Goal: Obtain resource: Download file/media

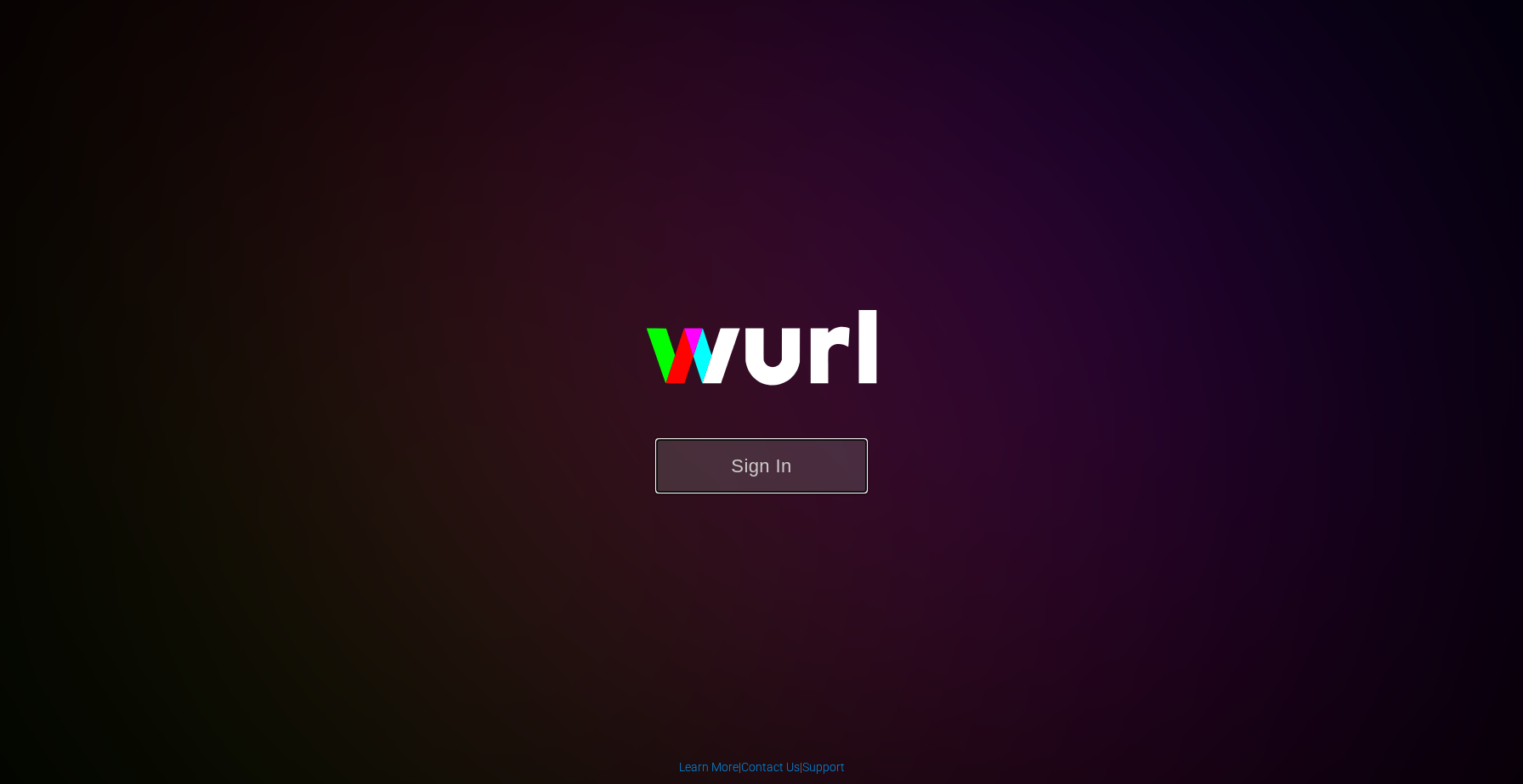
click at [771, 474] on button "Sign In" at bounding box center [762, 466] width 213 height 55
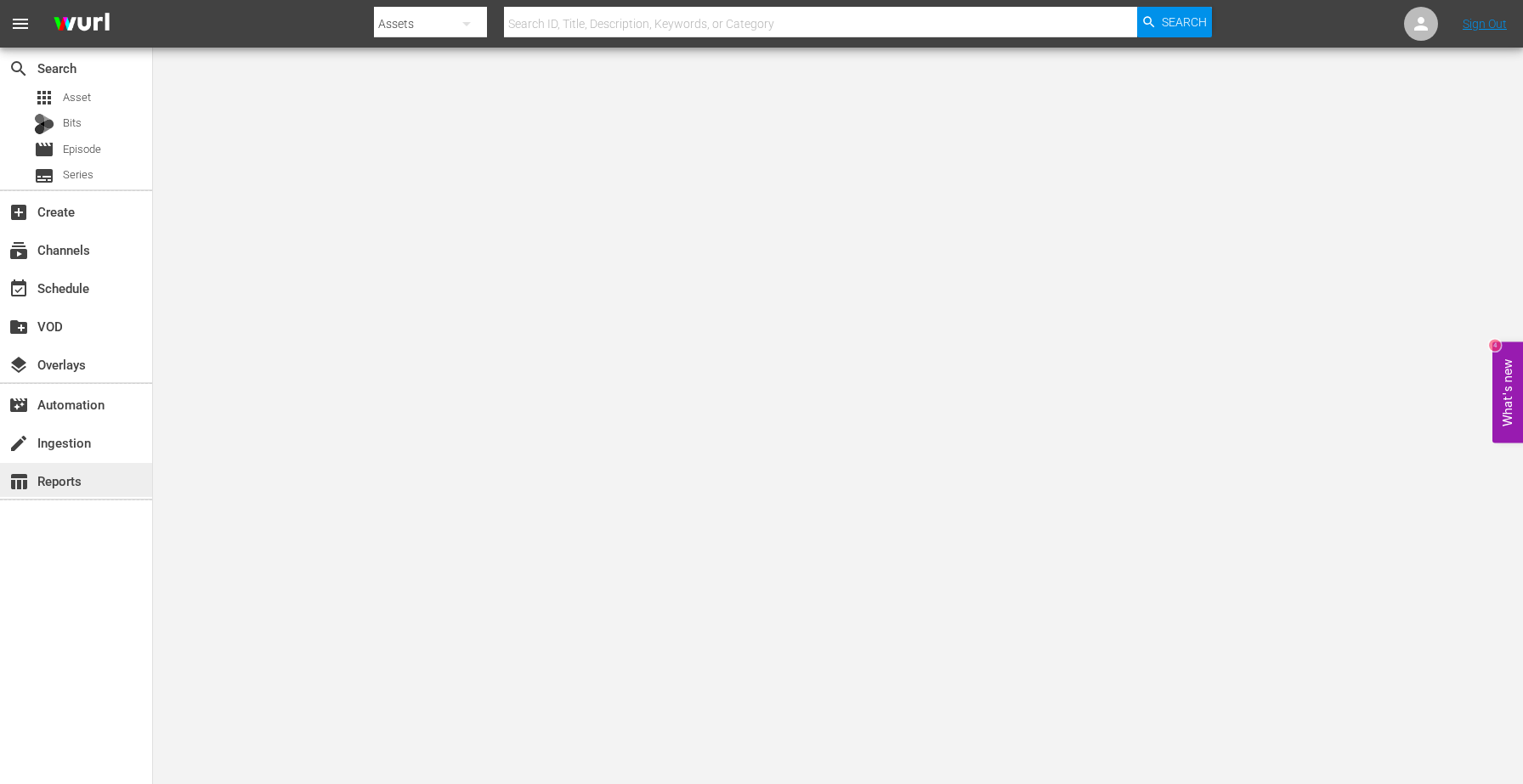
click at [93, 475] on div "table_chart Reports" at bounding box center [47, 478] width 95 height 15
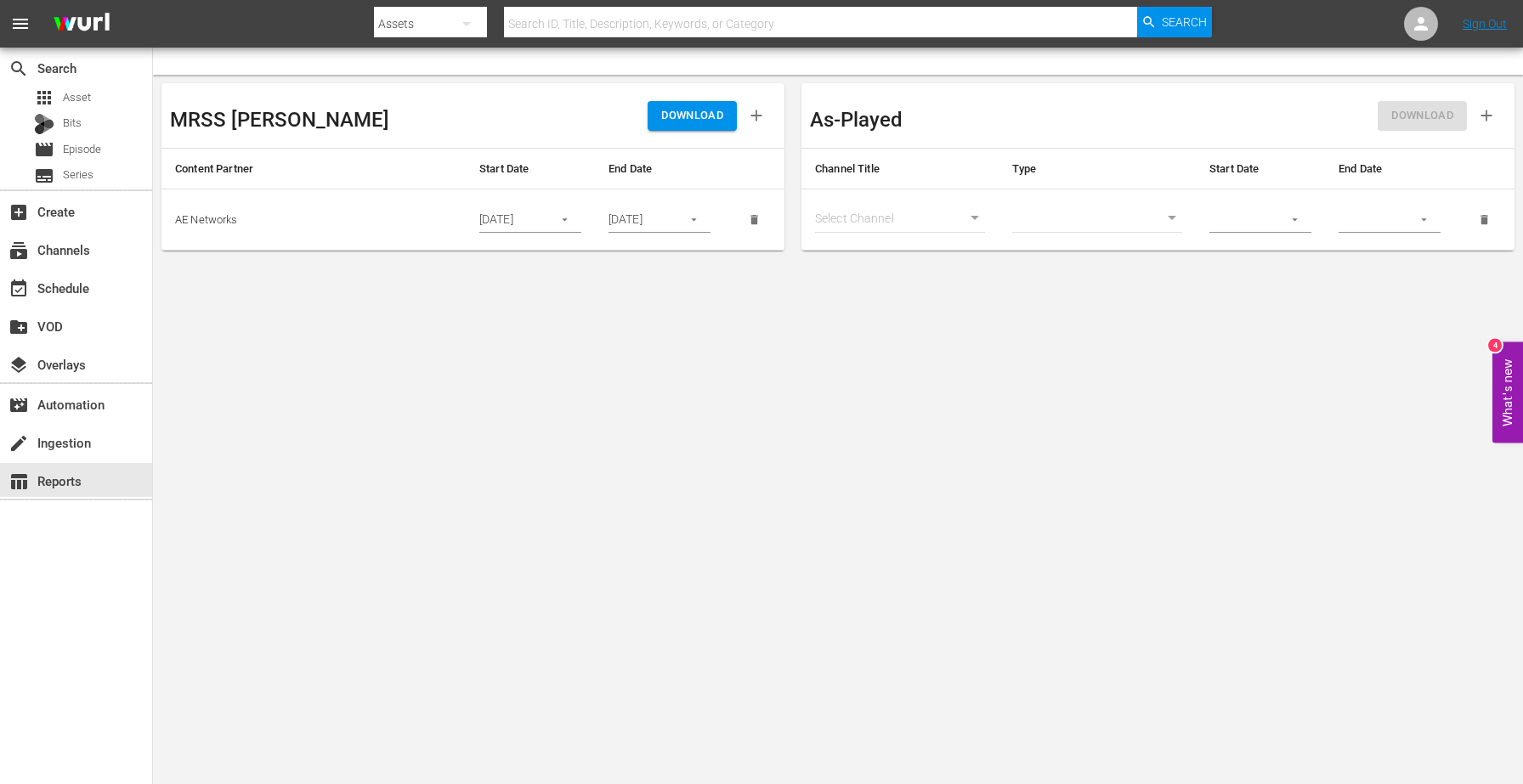
click at [542, 222] on div "08/27/2025" at bounding box center [530, 220] width 102 height 26
click at [567, 223] on icon "button" at bounding box center [565, 219] width 13 height 13
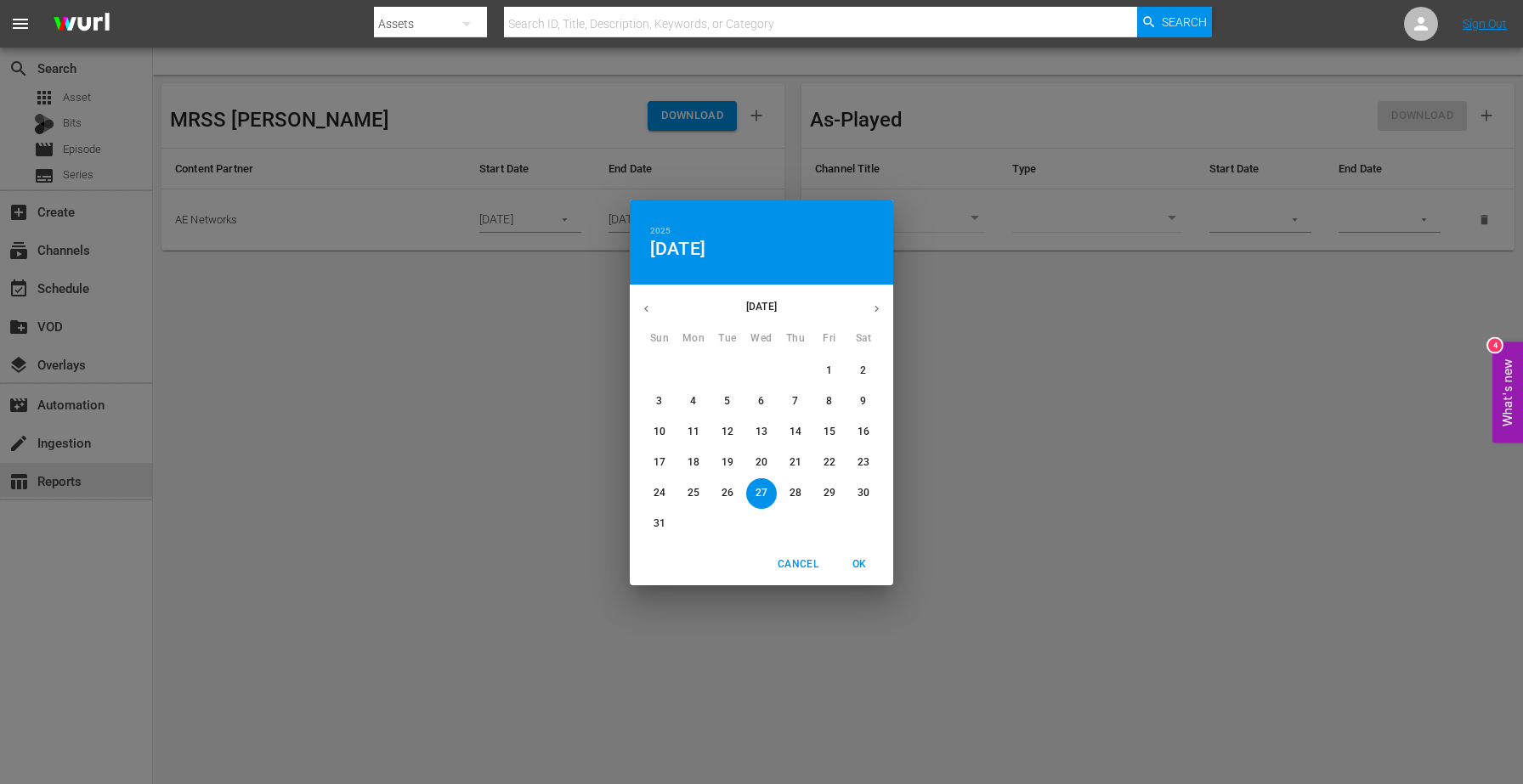
click at [734, 492] on span "26" at bounding box center [728, 493] width 31 height 15
click at [852, 561] on span "OK" at bounding box center [860, 565] width 41 height 18
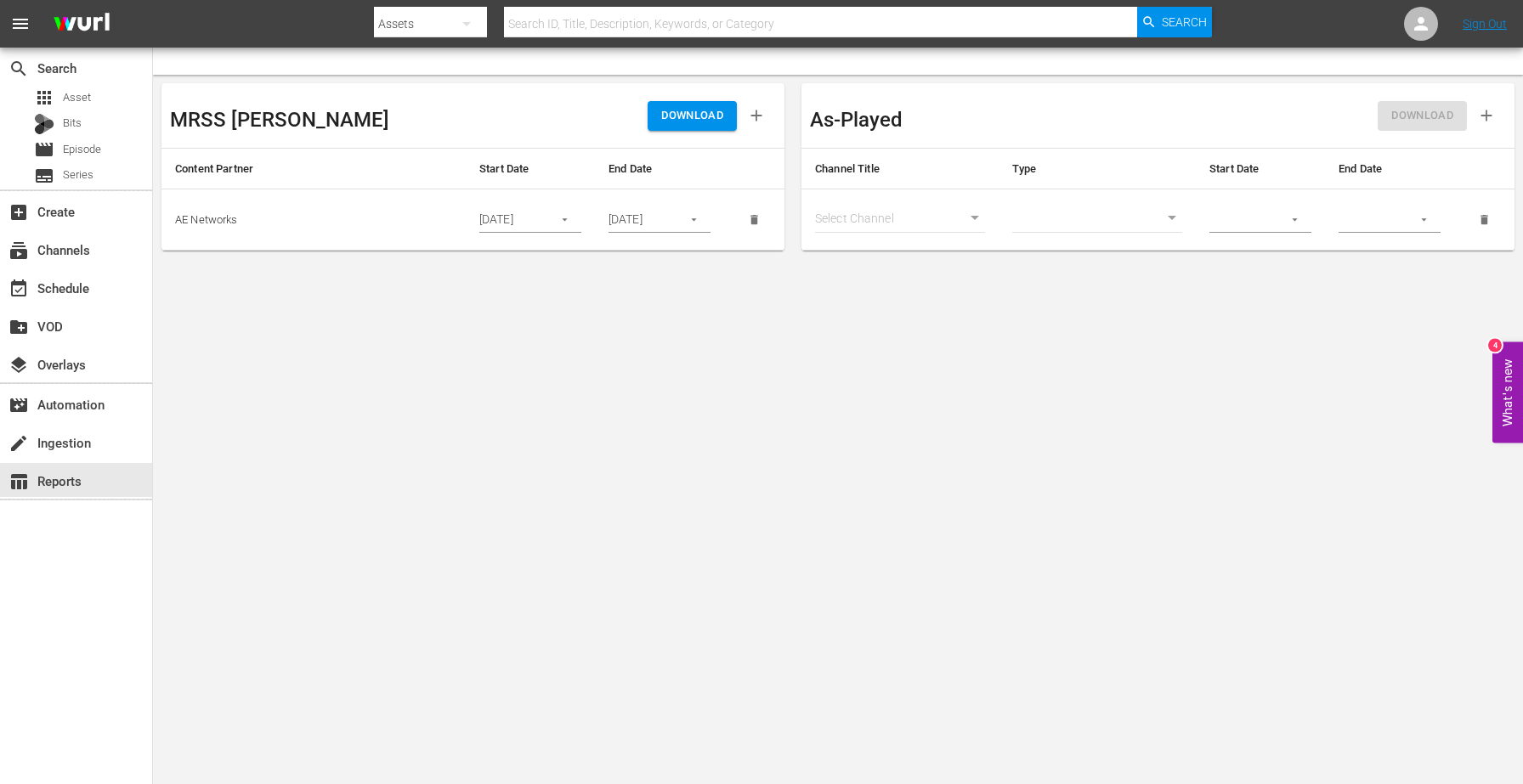
click at [687, 118] on span "DOWNLOAD" at bounding box center [693, 116] width 62 height 20
click at [569, 219] on icon "button" at bounding box center [565, 219] width 13 height 13
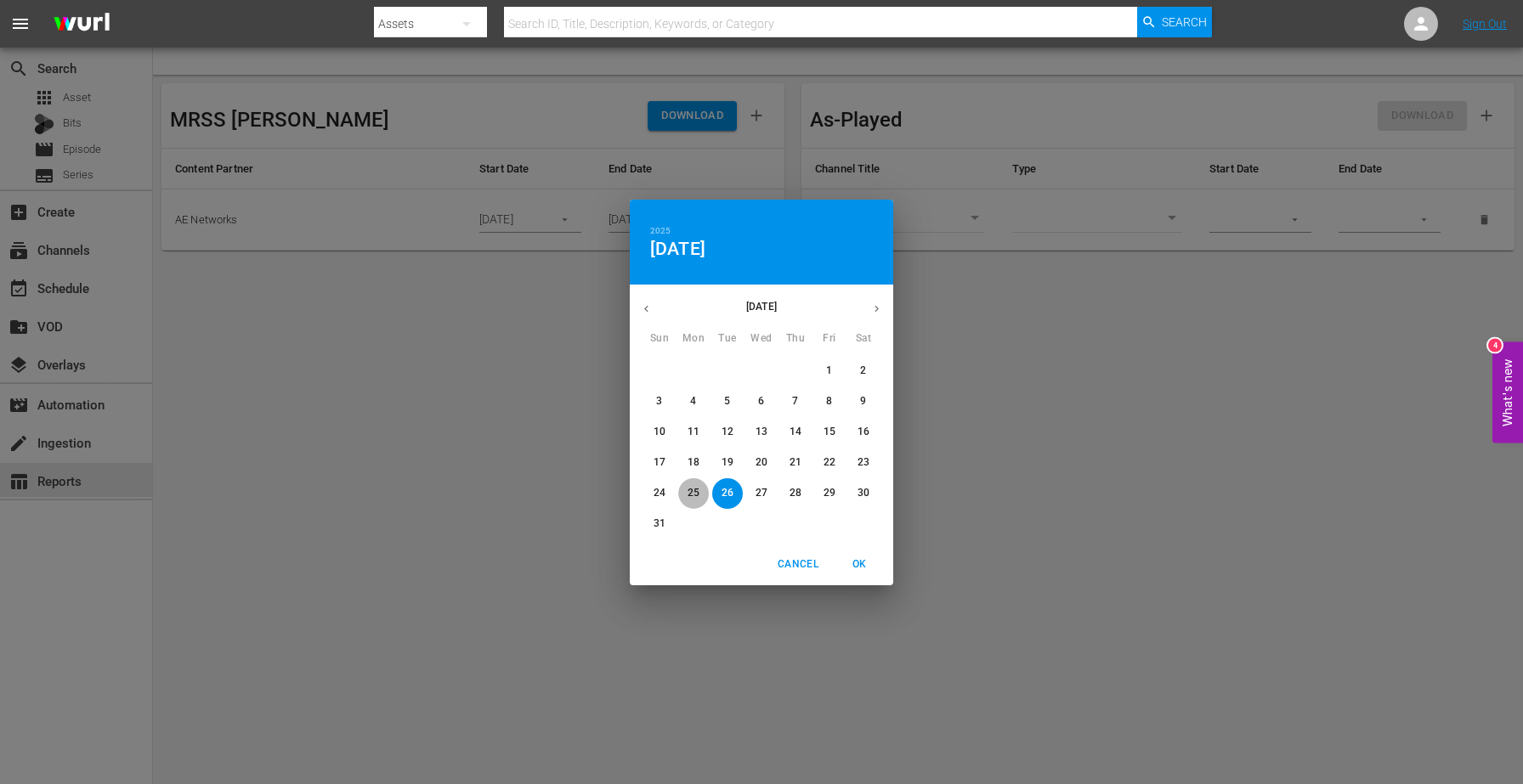
click at [695, 502] on button "25" at bounding box center [693, 494] width 31 height 31
click at [855, 562] on span "OK" at bounding box center [860, 565] width 41 height 18
type input "08/25/2025"
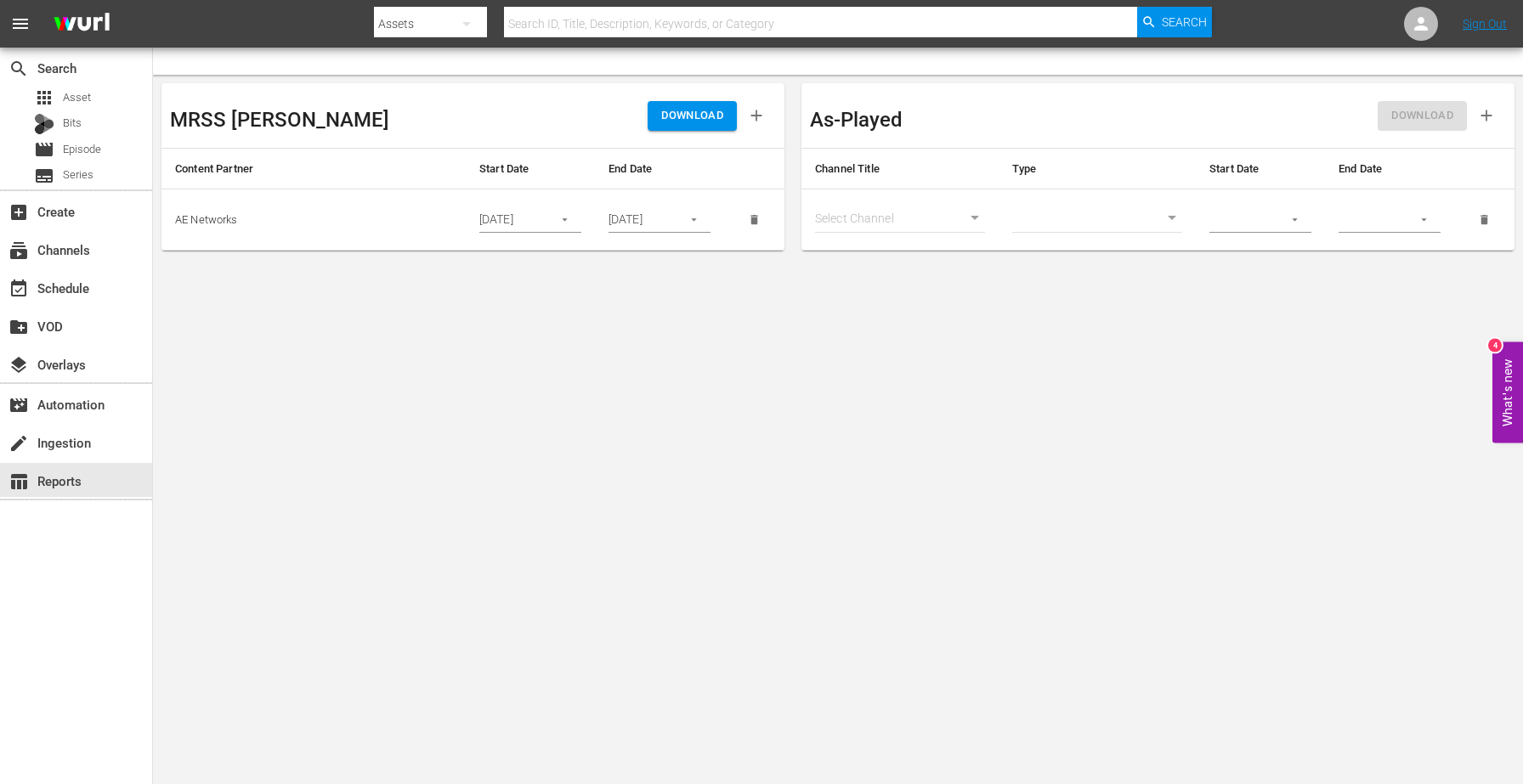
click at [699, 224] on icon "button" at bounding box center [693, 219] width 13 height 13
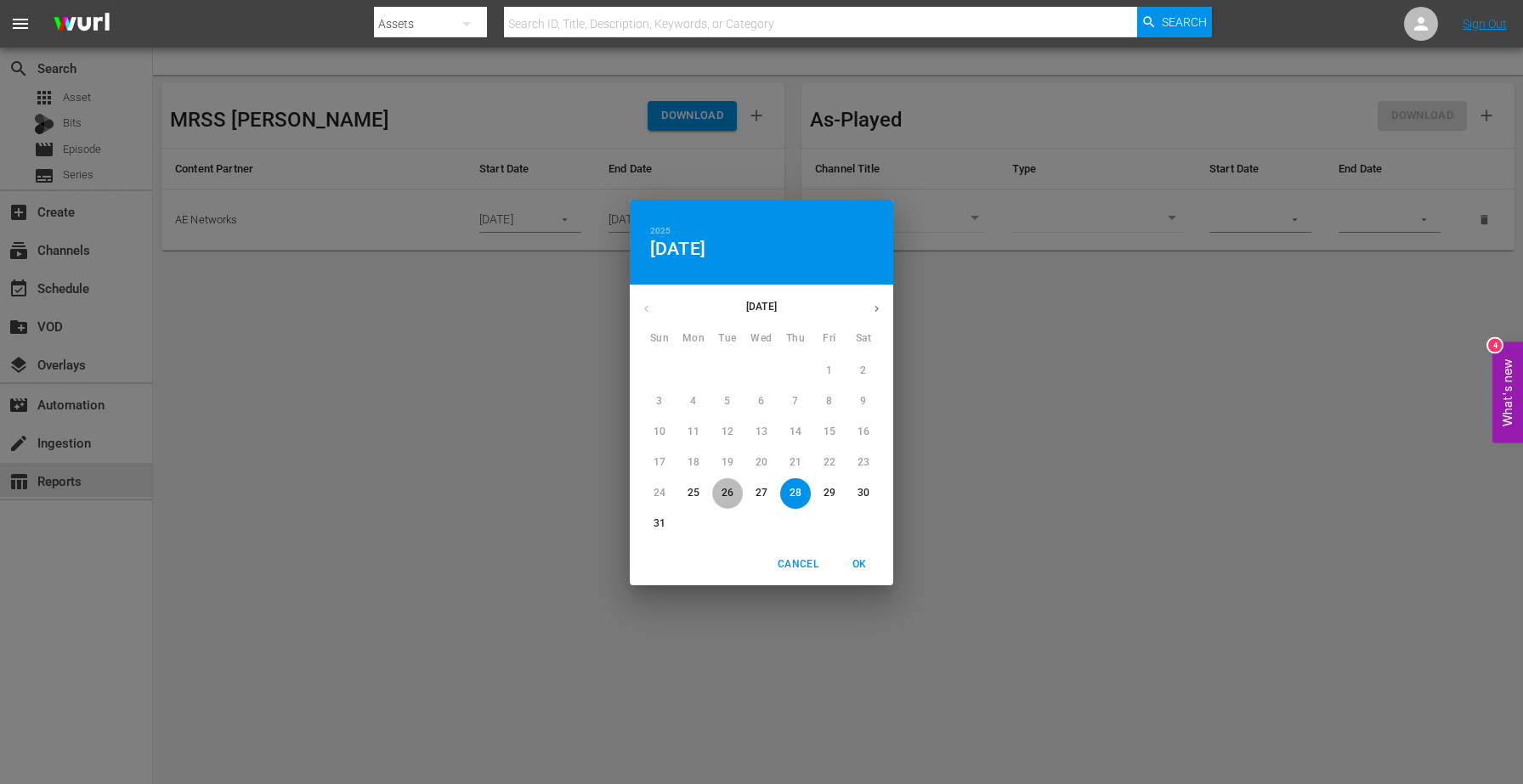
click at [723, 498] on p "26" at bounding box center [728, 493] width 12 height 15
click at [857, 566] on span "OK" at bounding box center [860, 565] width 41 height 18
type input "08/26/2025"
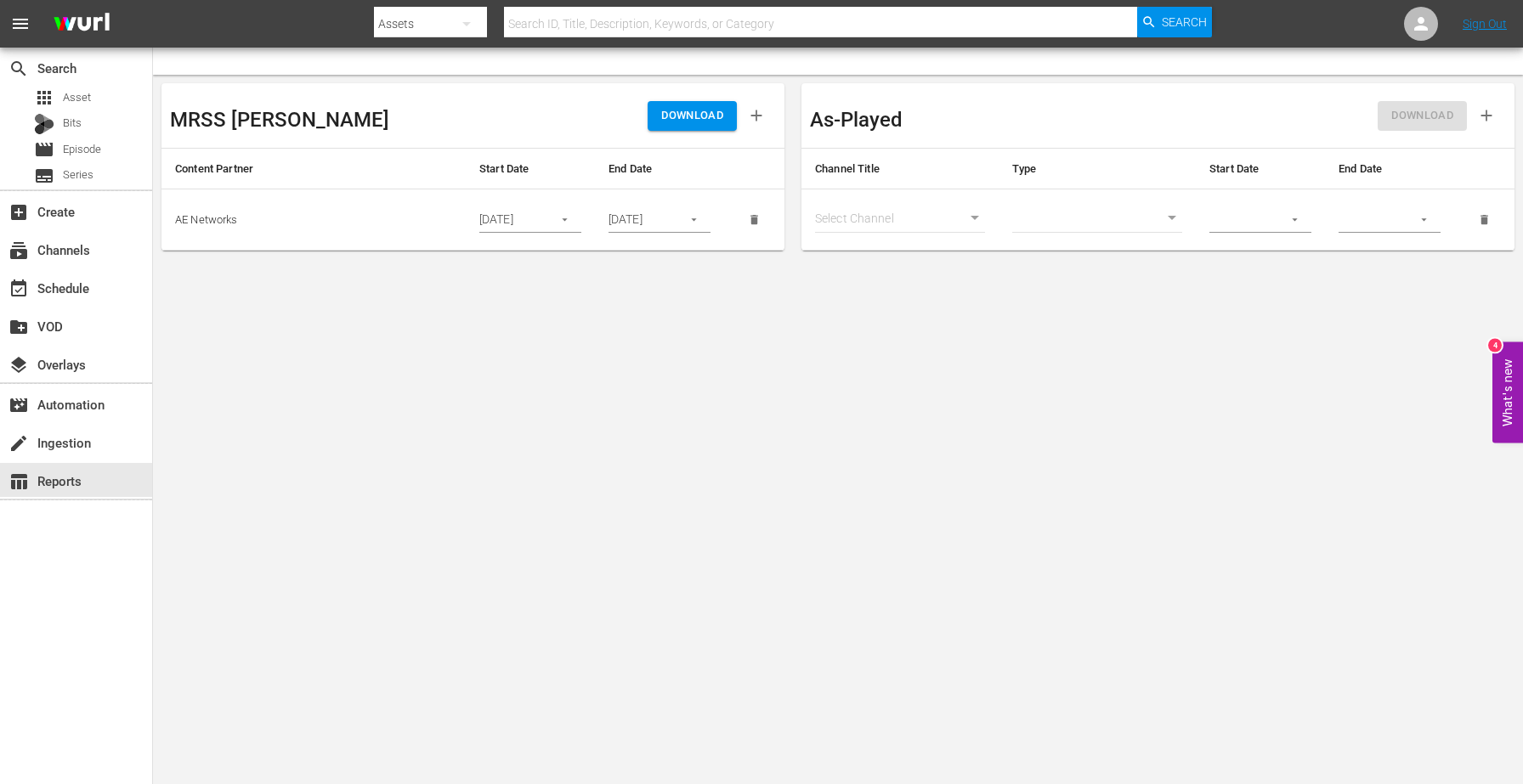
click at [692, 121] on span "DOWNLOAD" at bounding box center [693, 116] width 62 height 20
click at [81, 444] on div "create Ingestion" at bounding box center [47, 440] width 95 height 15
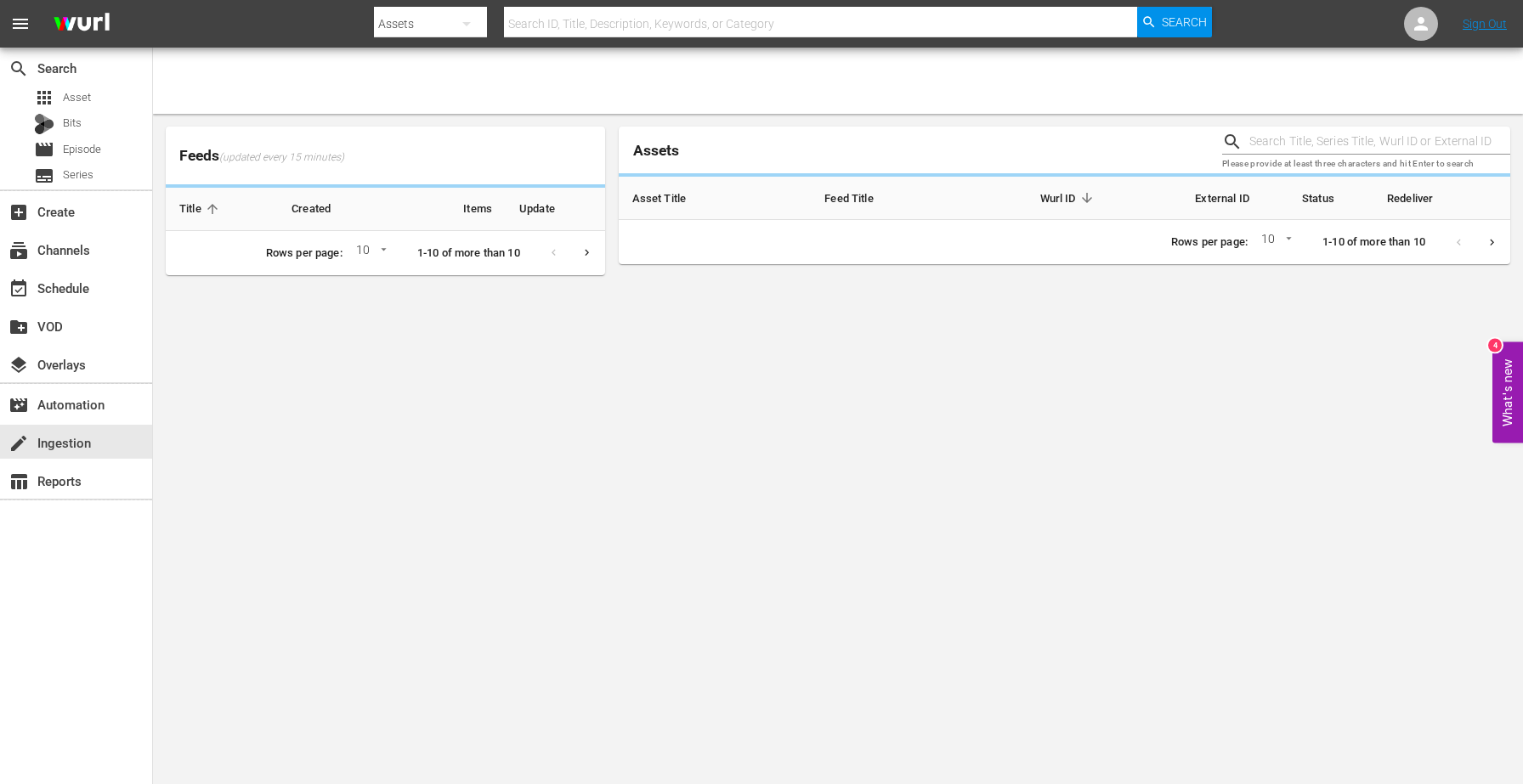
click at [1326, 151] on input "text" at bounding box center [1380, 142] width 261 height 26
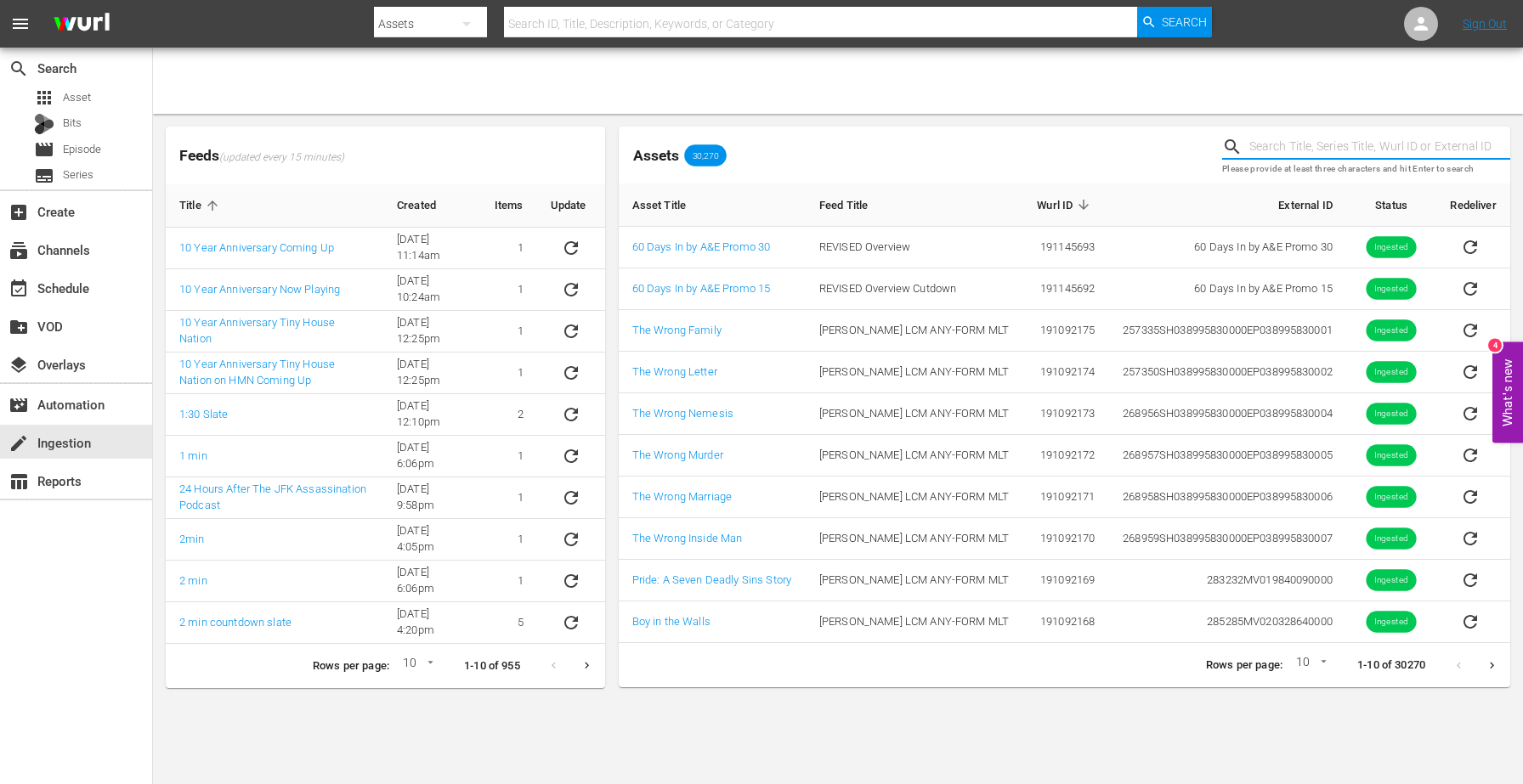
paste input "253070"
type input "253070"
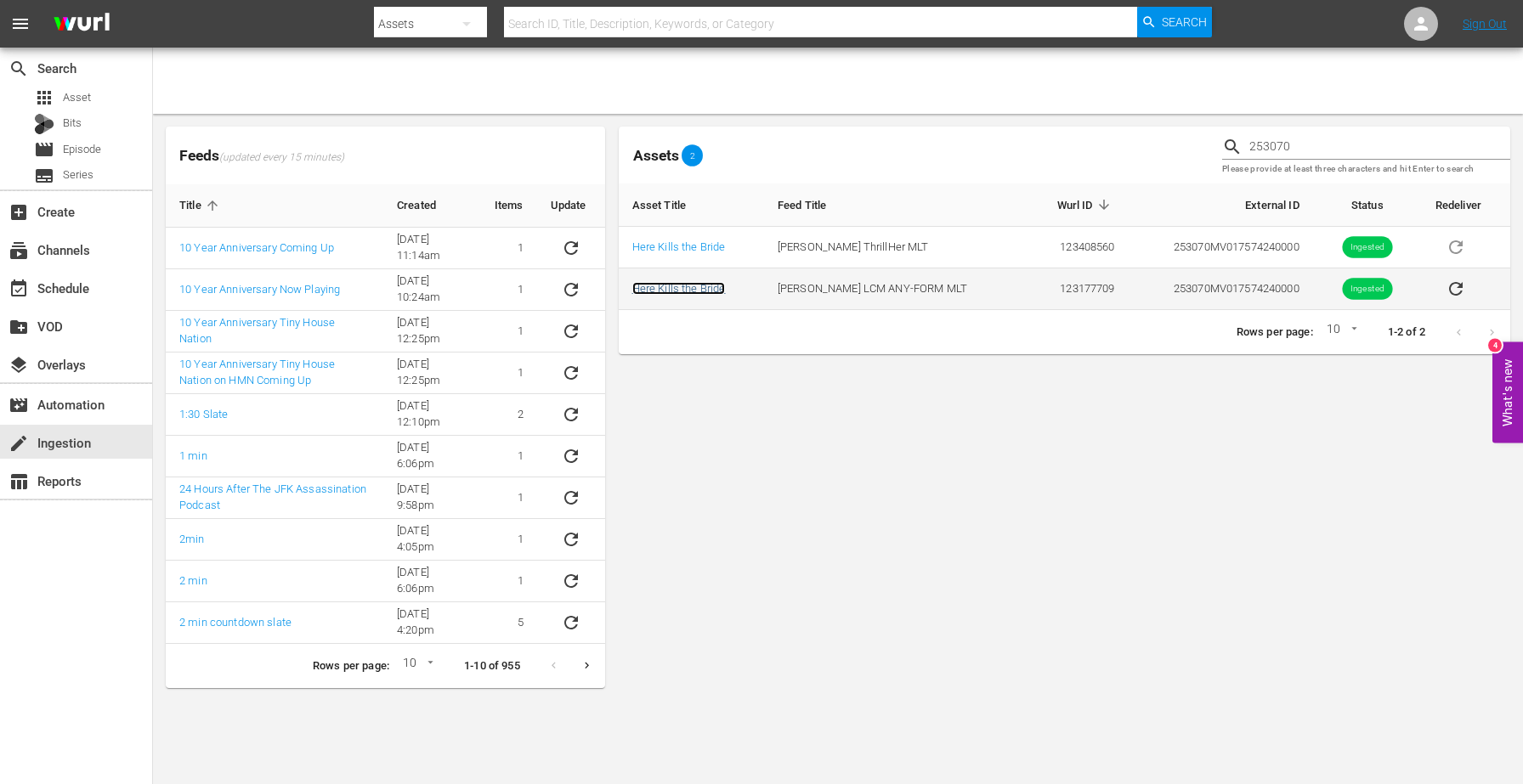
click at [699, 284] on link "Here Kills the Bride" at bounding box center [679, 288] width 93 height 13
